Goal: Find specific page/section: Find specific page/section

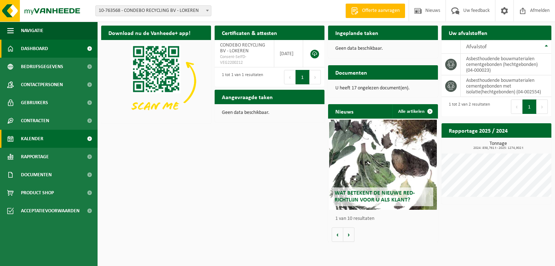
click at [40, 133] on span "Kalender" at bounding box center [32, 139] width 22 height 18
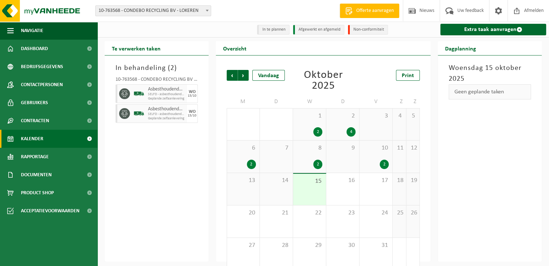
click at [312, 187] on div "15" at bounding box center [309, 189] width 33 height 31
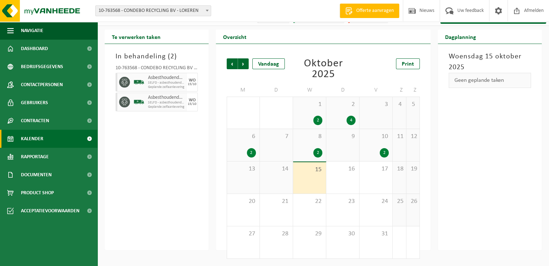
click at [383, 147] on div "10 2" at bounding box center [376, 145] width 33 height 32
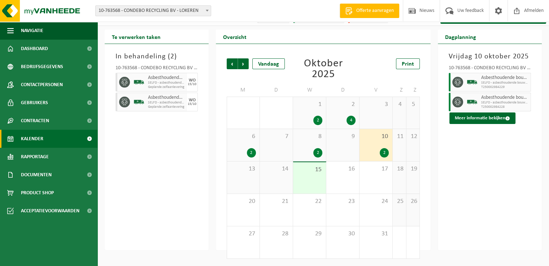
click at [196, 151] on div "In behandeling ( 2 ) 10-763568 - CONDEBO RECYCLING BV - LOKEREN Asbesthoudende …" at bounding box center [157, 147] width 104 height 207
click at [42, 175] on span "Documenten" at bounding box center [36, 175] width 31 height 18
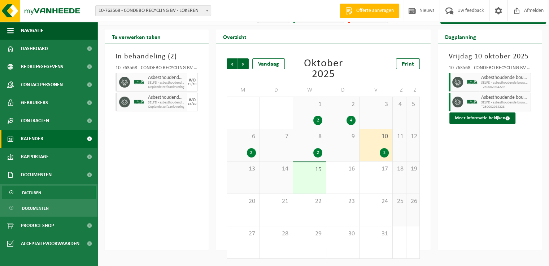
click at [32, 191] on span "Facturen" at bounding box center [31, 193] width 19 height 14
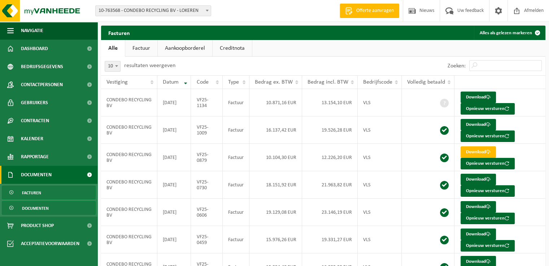
click at [32, 207] on span "Documenten" at bounding box center [35, 209] width 27 height 14
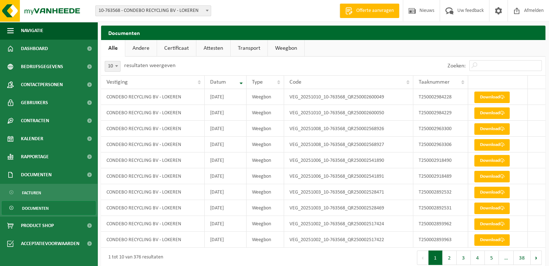
click at [245, 49] on link "Transport" at bounding box center [249, 48] width 37 height 17
